Goal: Find specific page/section

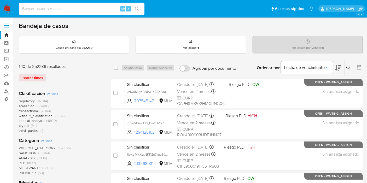
click at [71, 9] on input at bounding box center [81, 8] width 125 height 7
paste input "1873249751"
type input "1873249751"
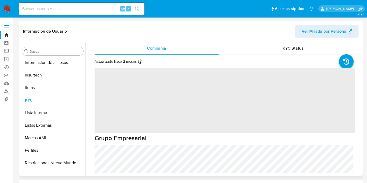
scroll to position [220, 0]
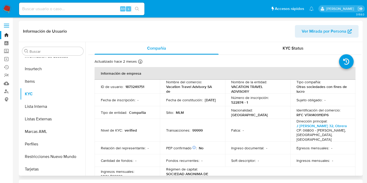
select select "10"
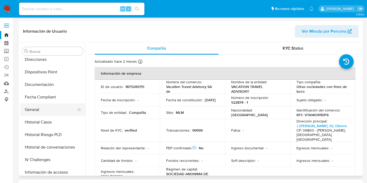
drag, startPoint x: 46, startPoint y: 111, endPoint x: 49, endPoint y: 112, distance: 3.2
click at [46, 111] on button "General" at bounding box center [50, 109] width 61 height 13
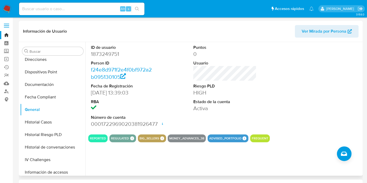
click at [237, 137] on button "ADVISED_PORTFOLIO" at bounding box center [225, 138] width 32 height 2
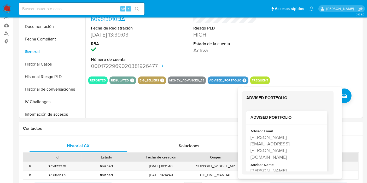
scroll to position [11, 0]
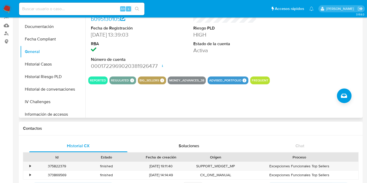
click at [222, 80] on button "ADVISED_PORTFOLIO" at bounding box center [225, 80] width 32 height 2
click at [359, 68] on div at bounding box center [327, 28] width 68 height 88
click at [230, 79] on button "ADVISED_PORTFOLIO" at bounding box center [225, 80] width 32 height 2
